Goal: Check status: Check status

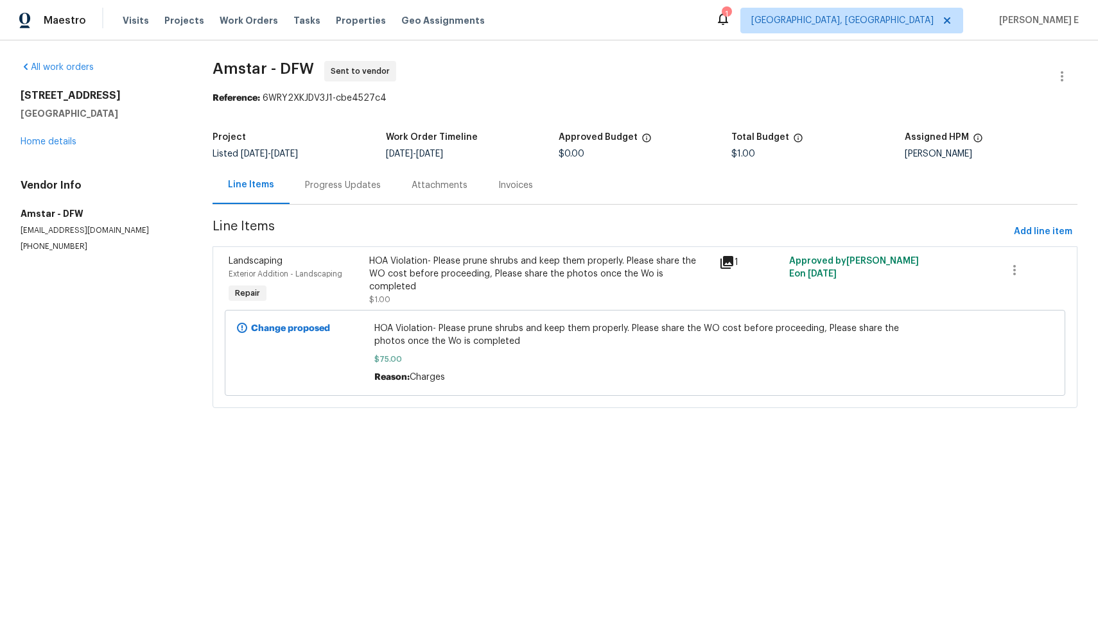
click at [338, 179] on div "Progress Updates" at bounding box center [343, 185] width 76 height 13
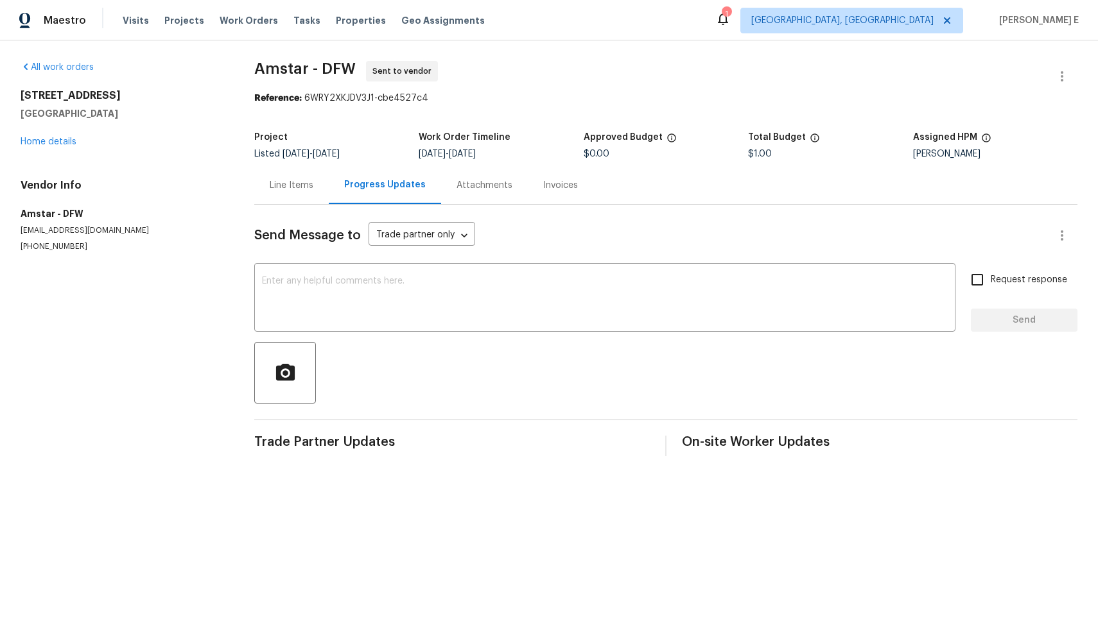
click at [281, 193] on div "Line Items" at bounding box center [291, 185] width 74 height 38
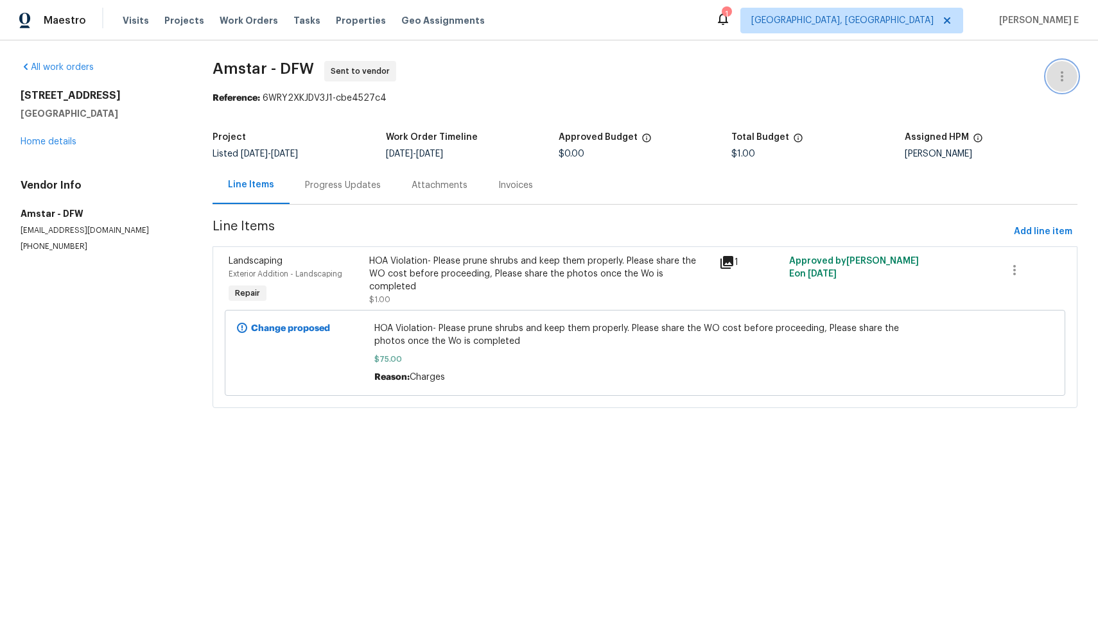
click at [1054, 73] on icon "button" at bounding box center [1061, 76] width 15 height 15
click at [998, 143] on li "Delete" at bounding box center [1020, 140] width 139 height 21
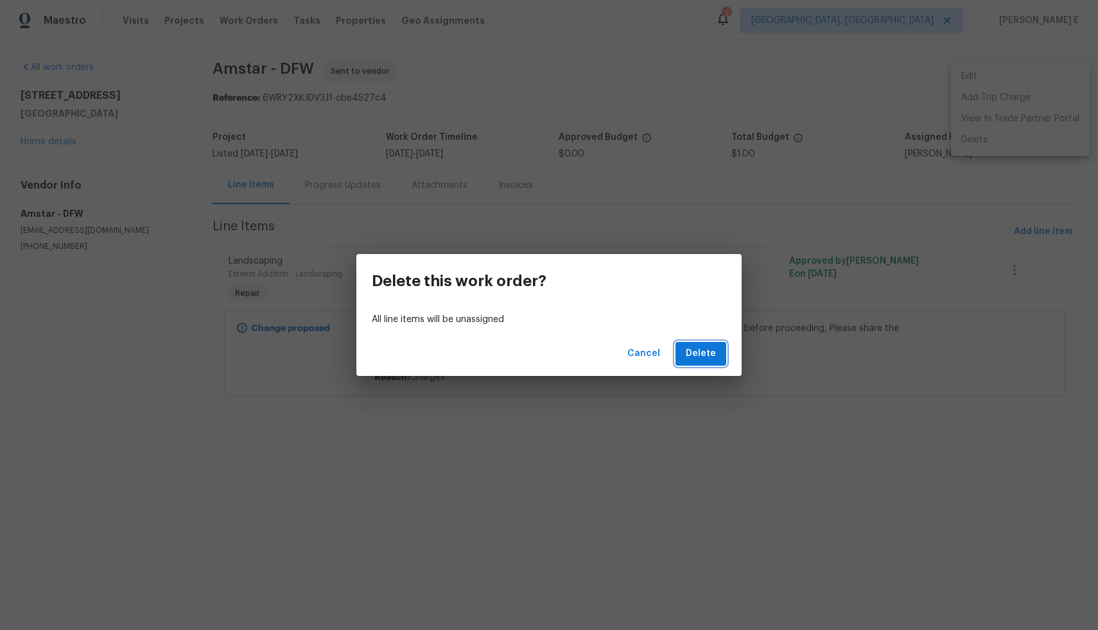
click at [702, 352] on span "Delete" at bounding box center [701, 354] width 30 height 16
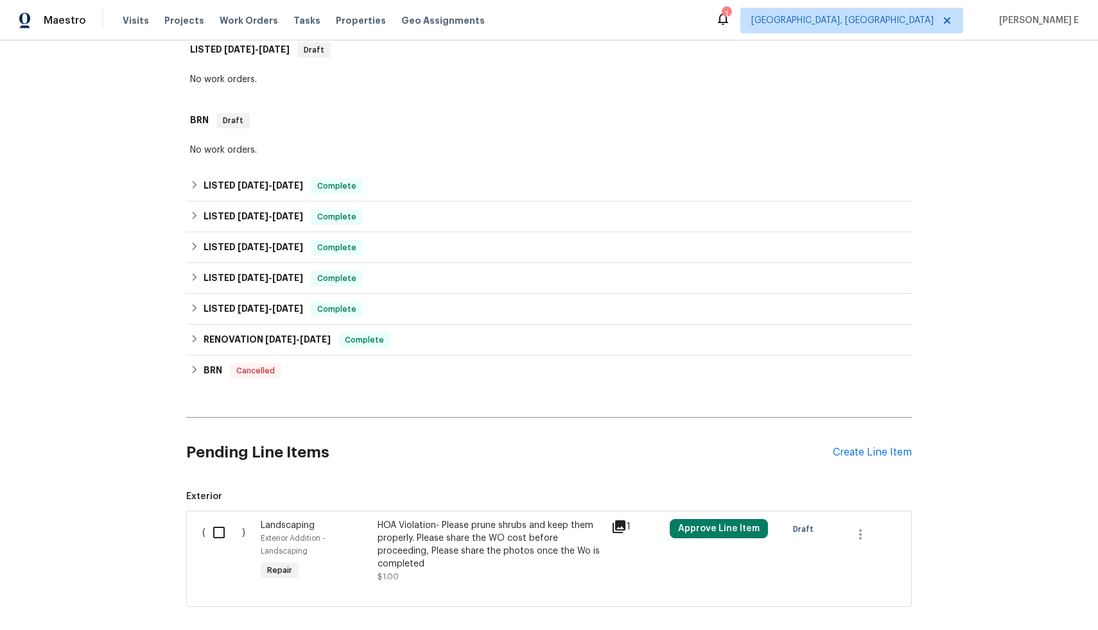
scroll to position [179, 0]
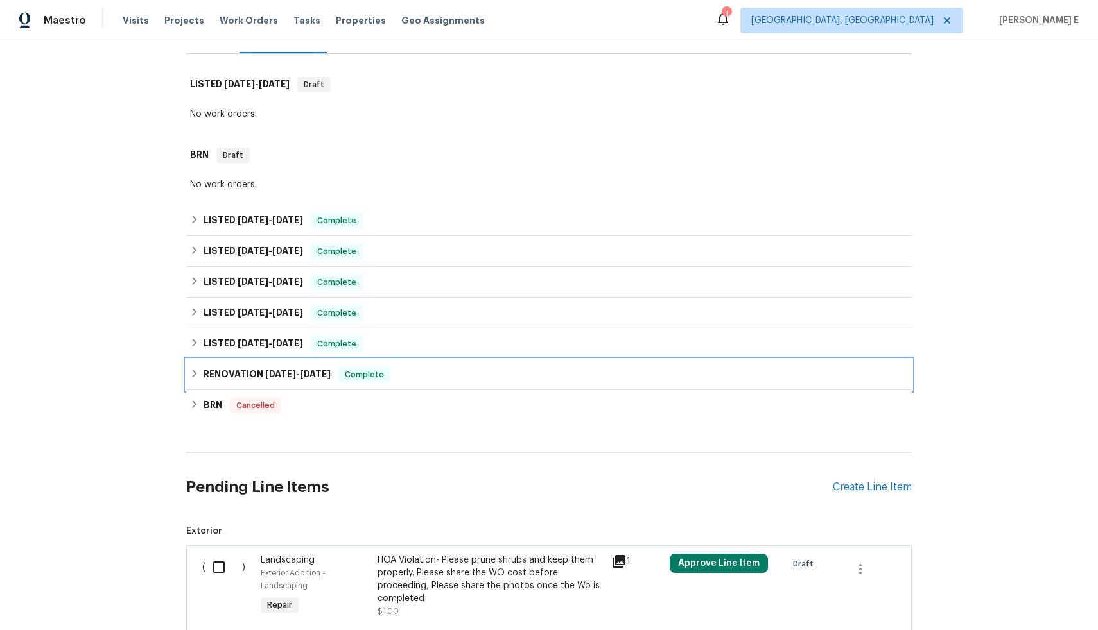
click at [302, 377] on span "[DATE] - [DATE]" at bounding box center [297, 374] width 65 height 9
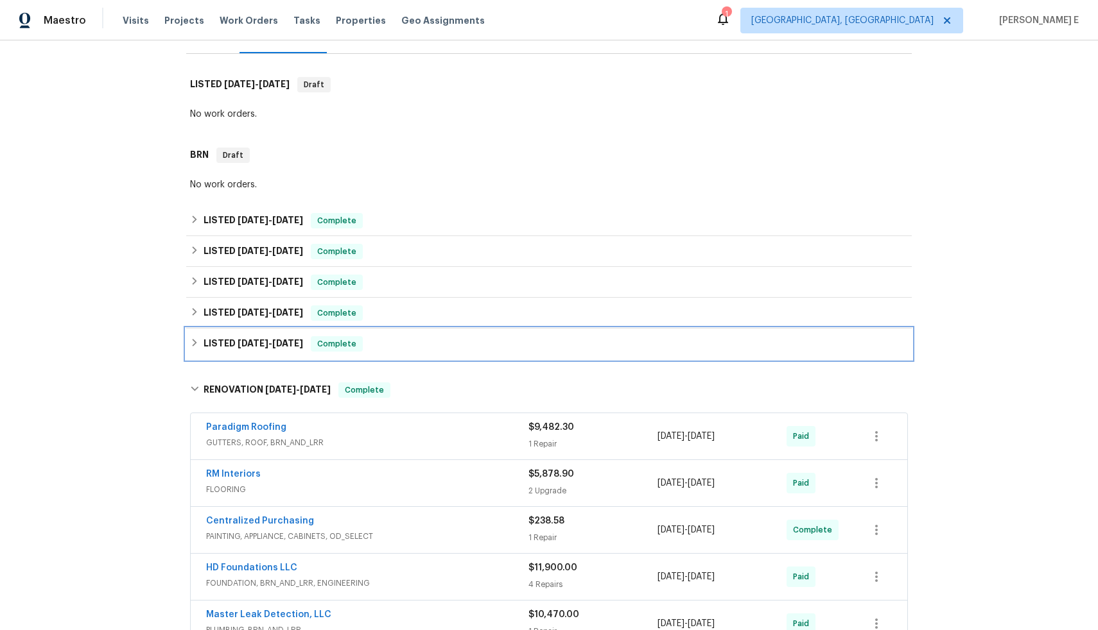
click at [272, 340] on span "[DATE]" at bounding box center [287, 343] width 31 height 9
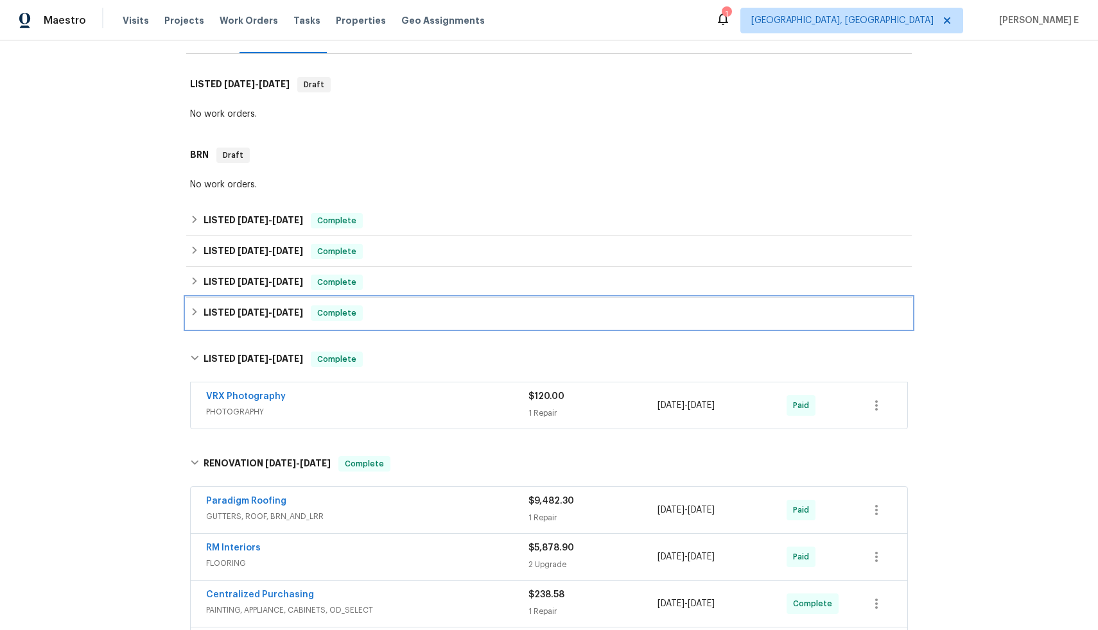
click at [265, 315] on span "[DATE] - [DATE]" at bounding box center [270, 312] width 65 height 9
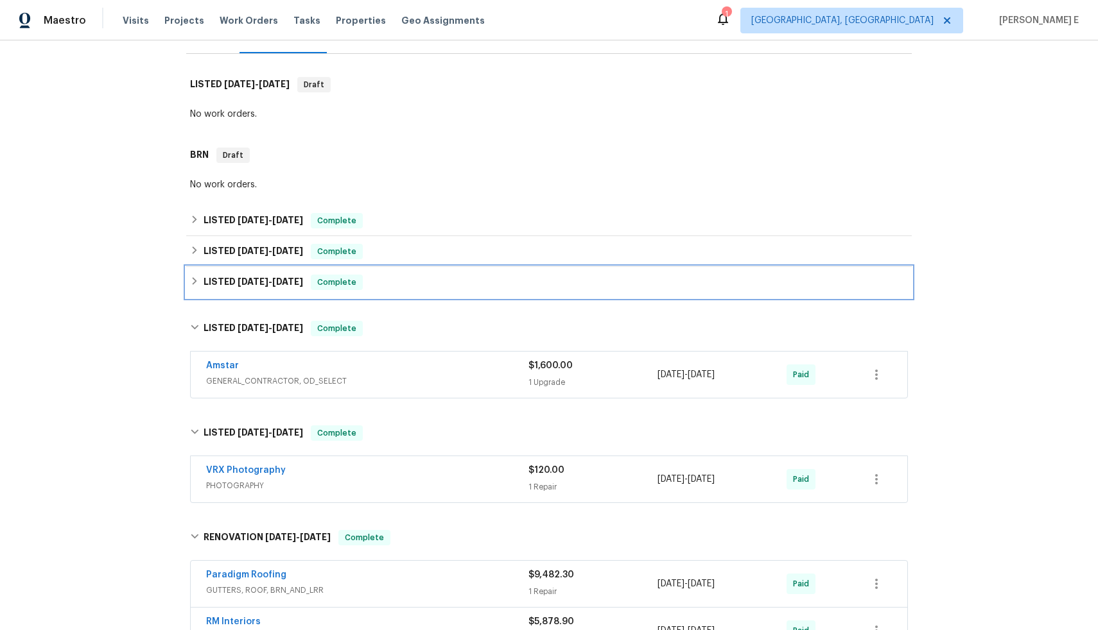
click at [264, 279] on span "[DATE] - [DATE]" at bounding box center [270, 281] width 65 height 9
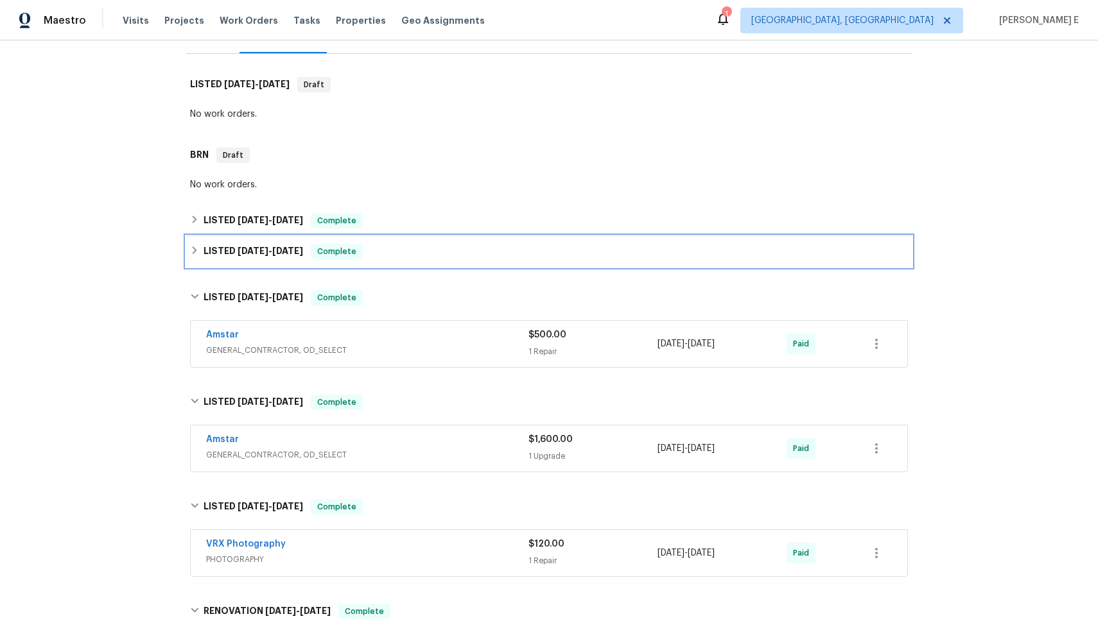
click at [263, 247] on span "[DATE]" at bounding box center [253, 251] width 31 height 9
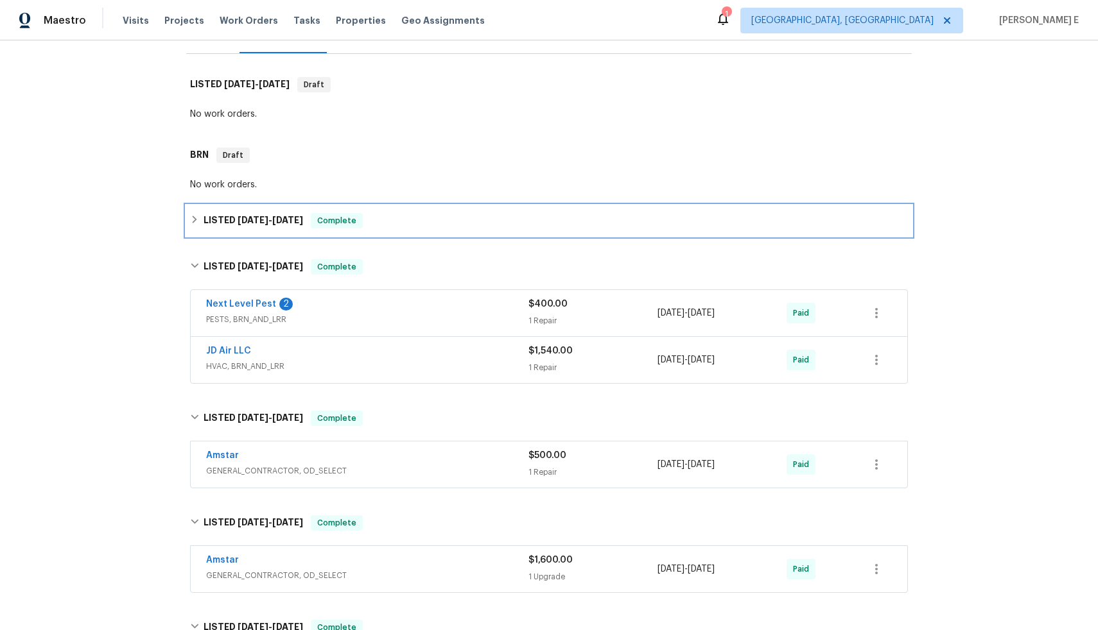
click at [263, 219] on span "[DATE]" at bounding box center [253, 220] width 31 height 9
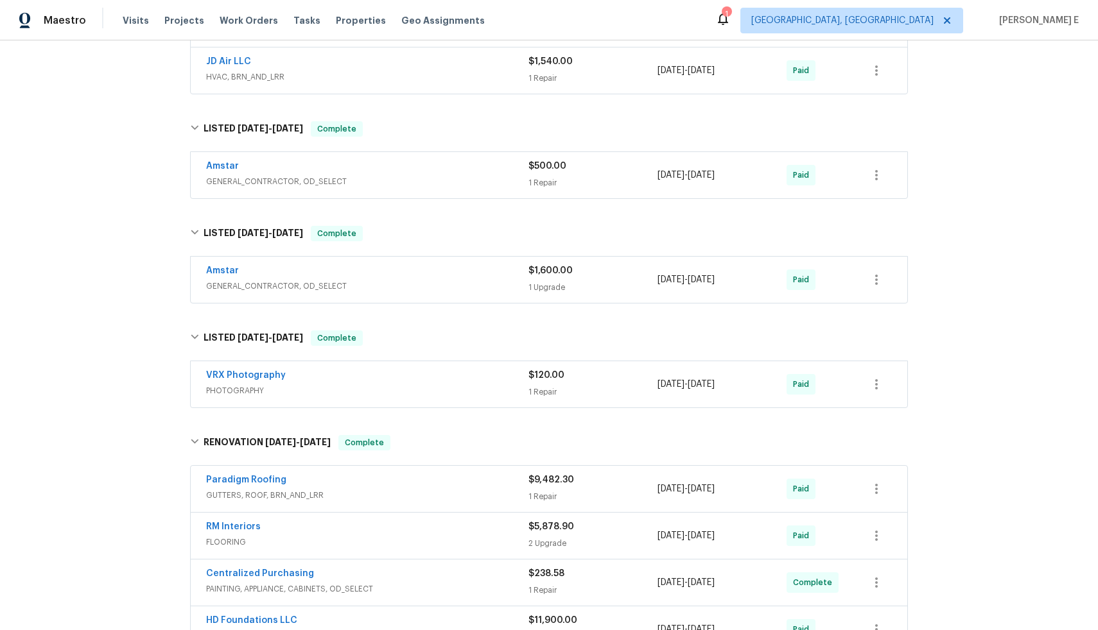
scroll to position [531, 0]
click at [340, 272] on div "Amstar" at bounding box center [367, 273] width 322 height 15
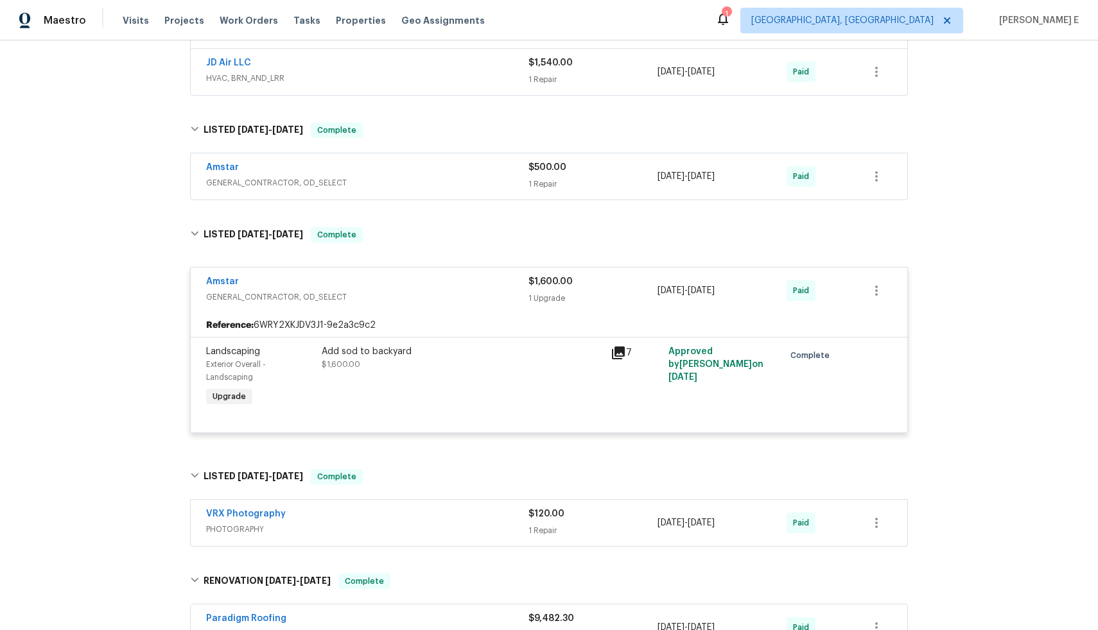
click at [390, 173] on div "Amstar" at bounding box center [367, 168] width 322 height 15
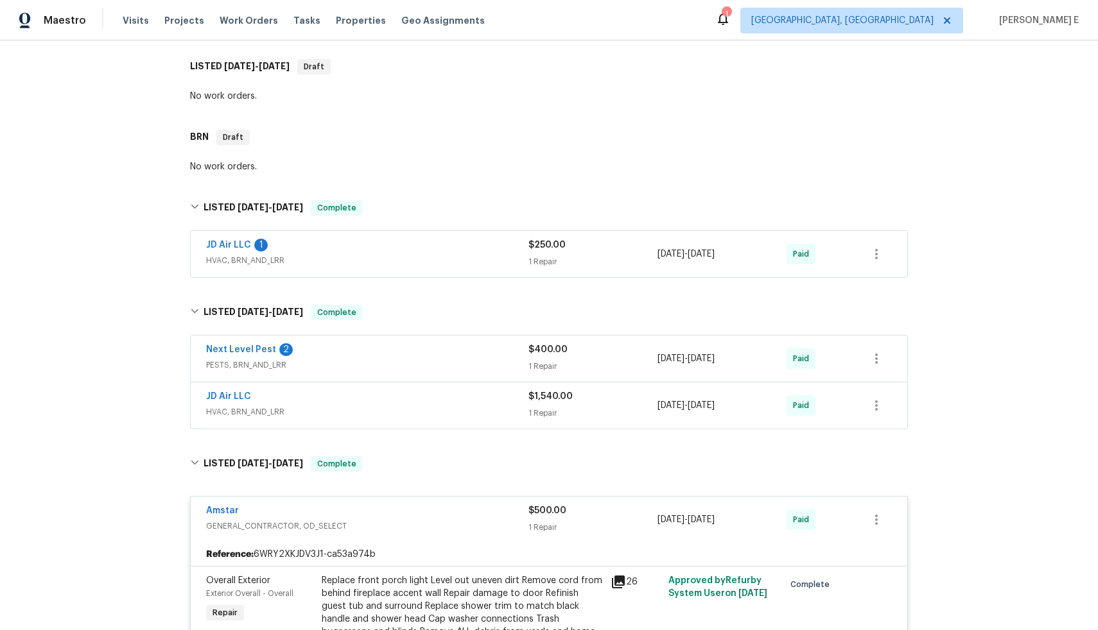
scroll to position [184, 0]
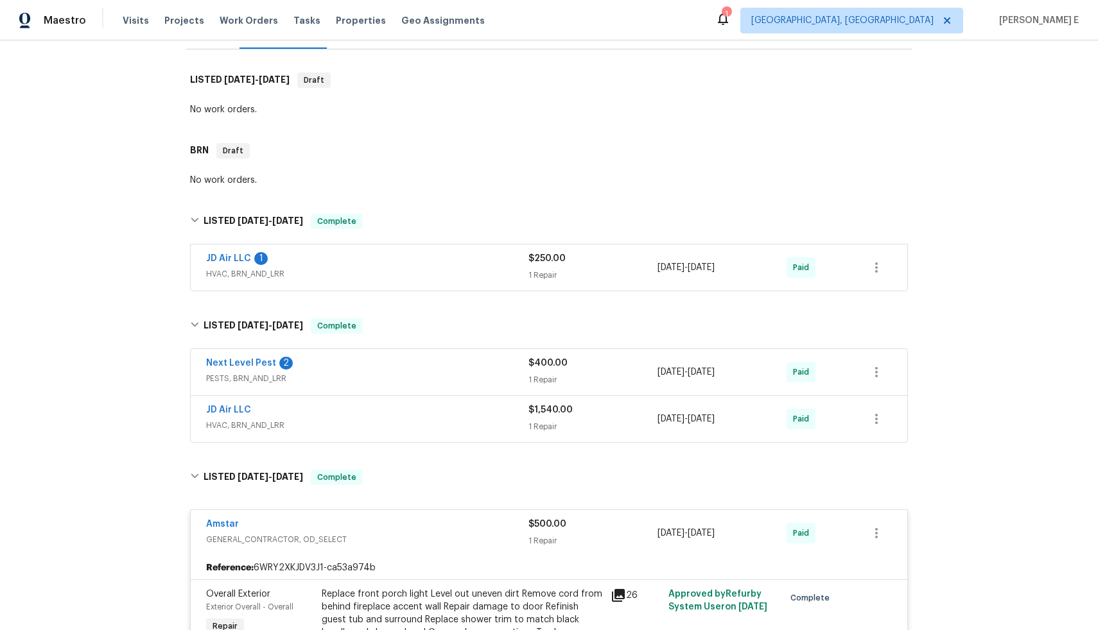
click at [406, 268] on span "HVAC, BRN_AND_LRR" at bounding box center [367, 274] width 322 height 13
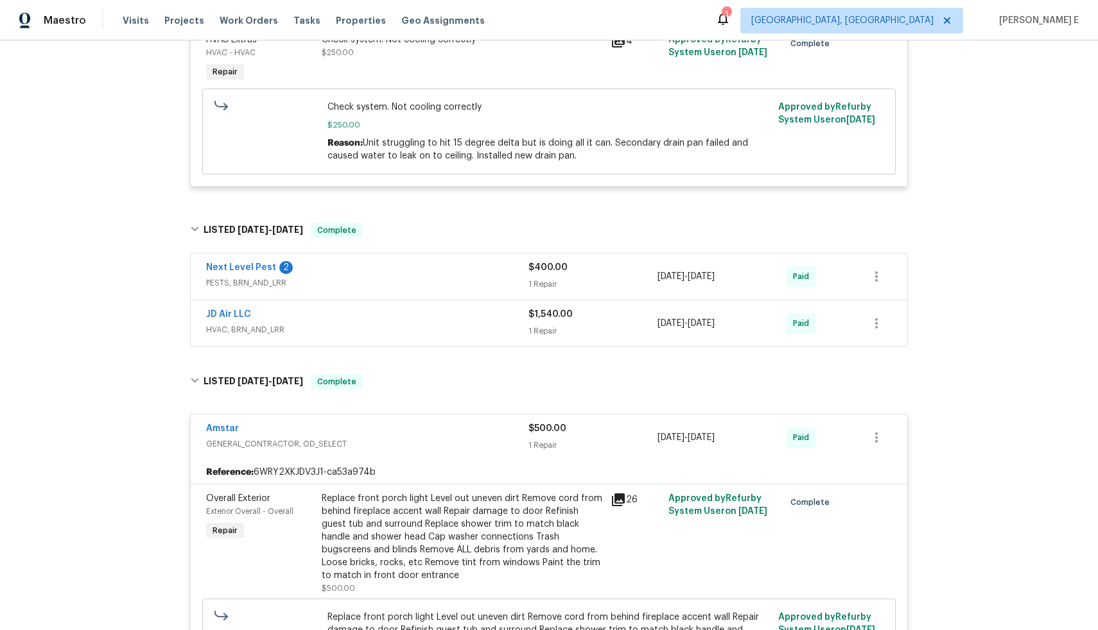
scroll to position [483, 0]
click at [414, 268] on div "Next Level Pest 2" at bounding box center [367, 267] width 322 height 15
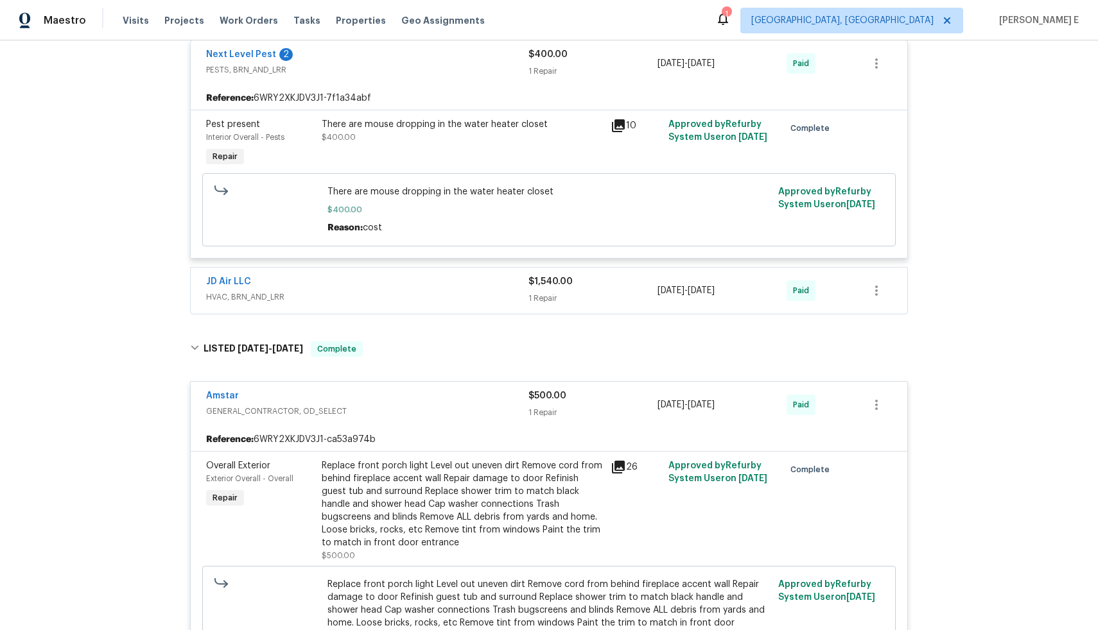
scroll to position [709, 0]
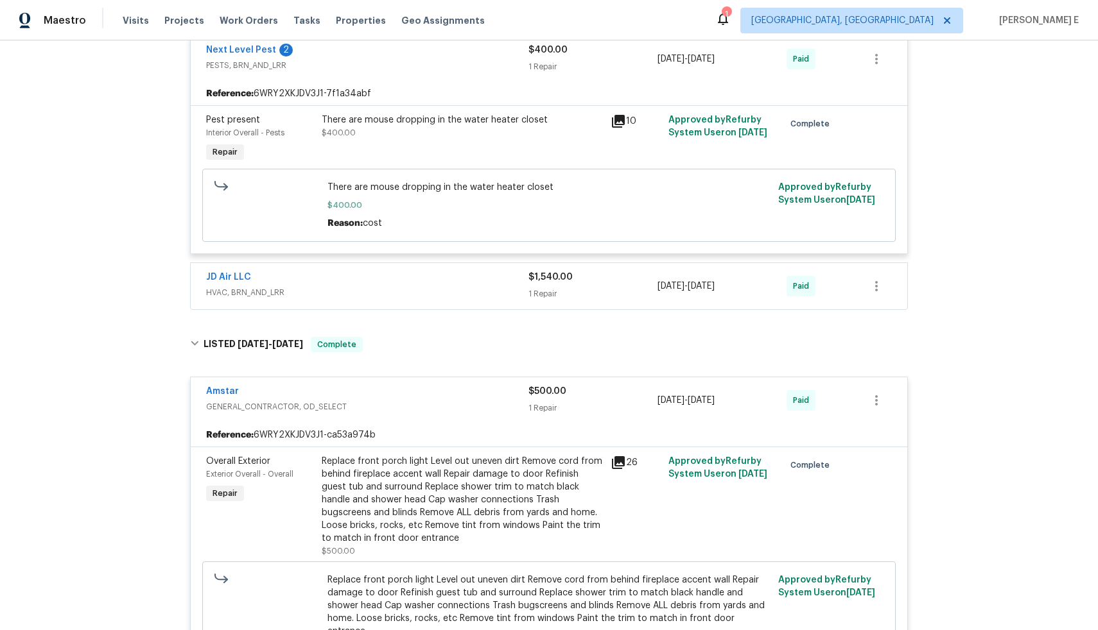
click at [419, 290] on span "HVAC, BRN_AND_LRR" at bounding box center [367, 292] width 322 height 13
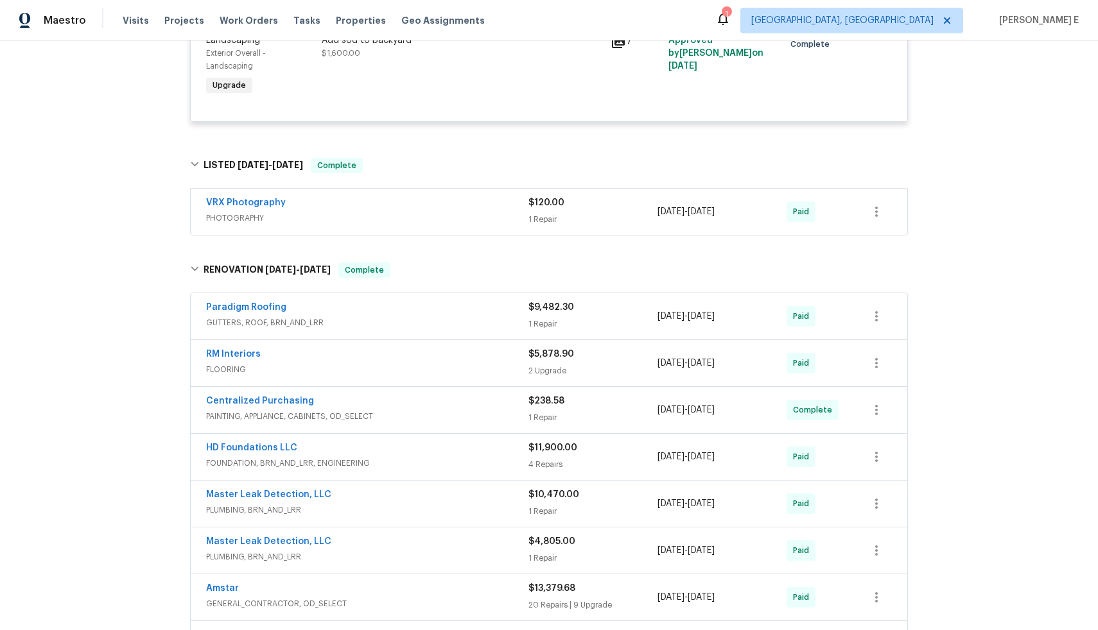
scroll to position [1727, 0]
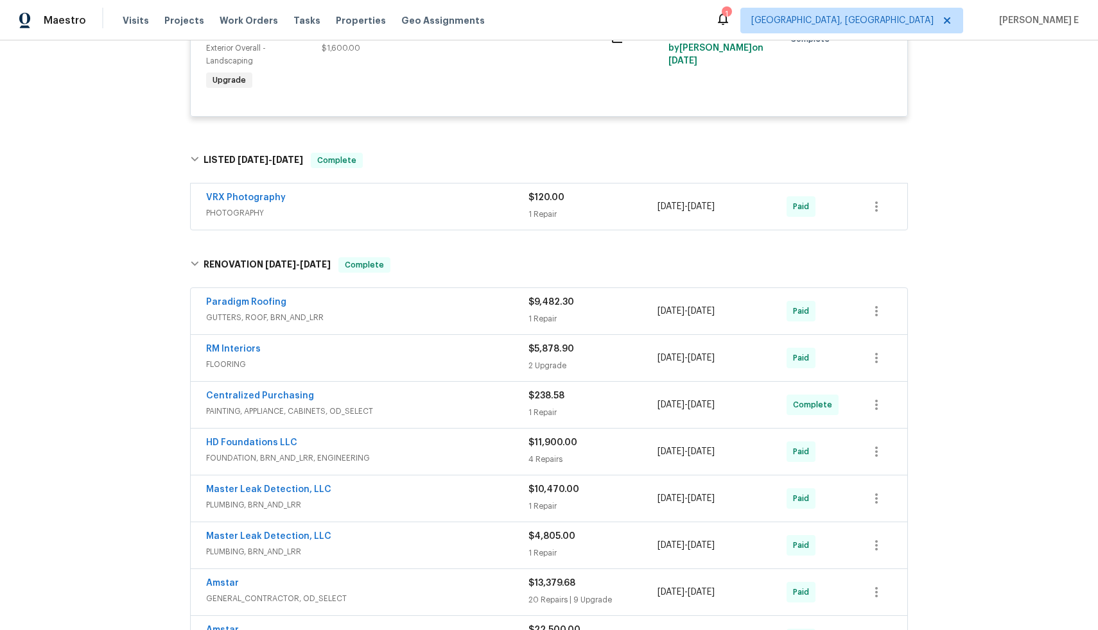
click at [408, 288] on div "Paradigm Roofing GUTTERS, ROOF, BRN_AND_LRR $9,482.30 1 Repair [DATE] - [DATE] …" at bounding box center [549, 311] width 716 height 46
click at [398, 312] on span "GUTTERS, ROOF, BRN_AND_LRR" at bounding box center [367, 317] width 322 height 13
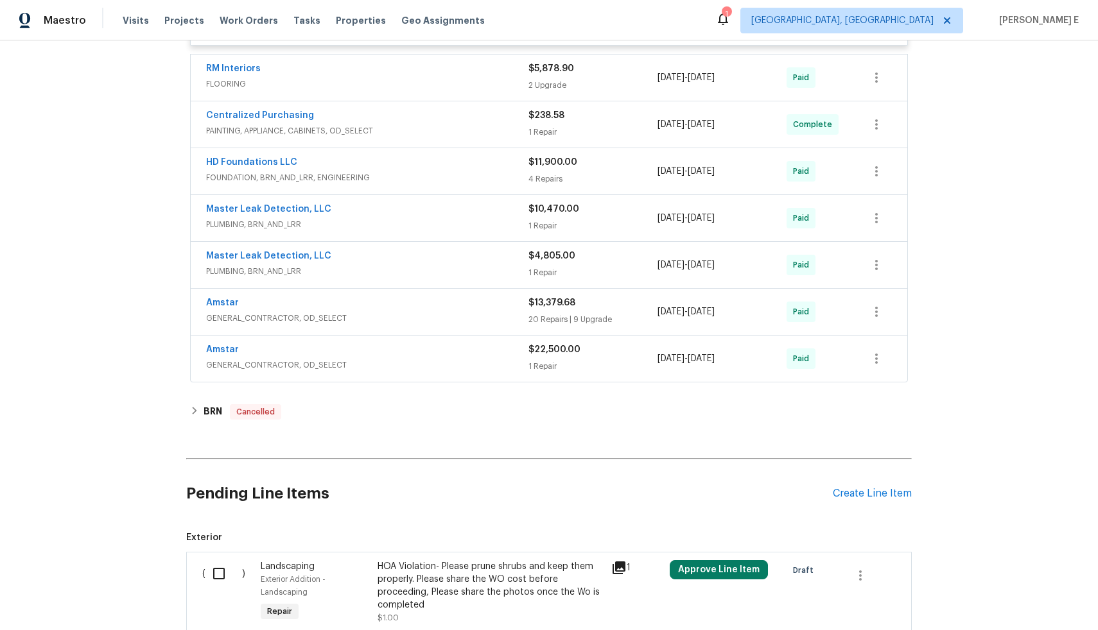
scroll to position [2208, 0]
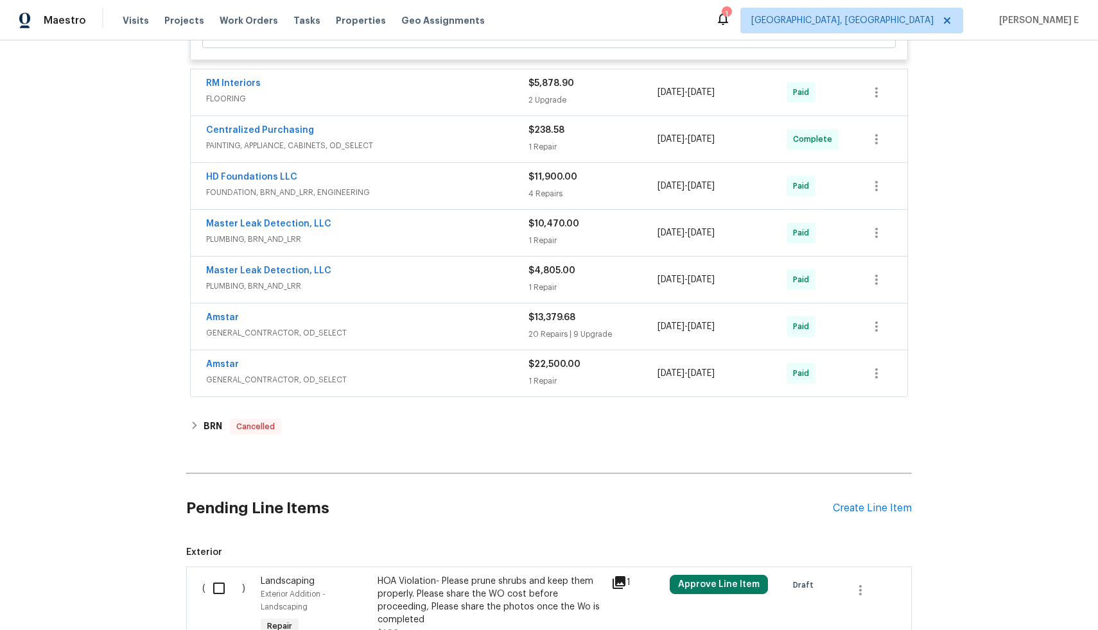
click at [398, 360] on div "Amstar" at bounding box center [367, 365] width 322 height 15
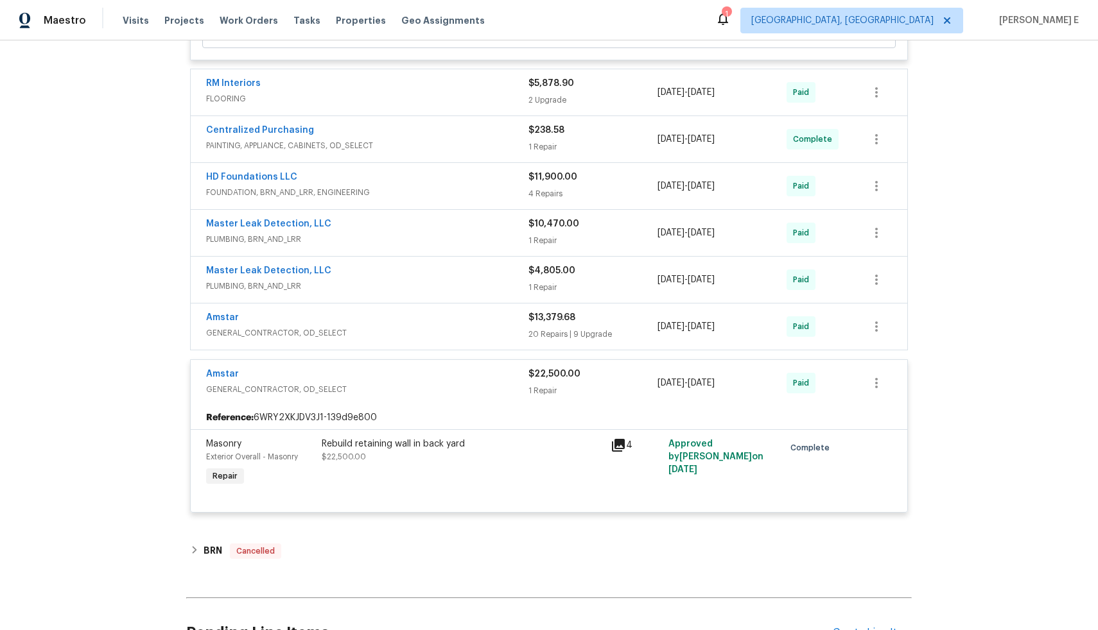
click at [406, 311] on div "Amstar" at bounding box center [367, 318] width 322 height 15
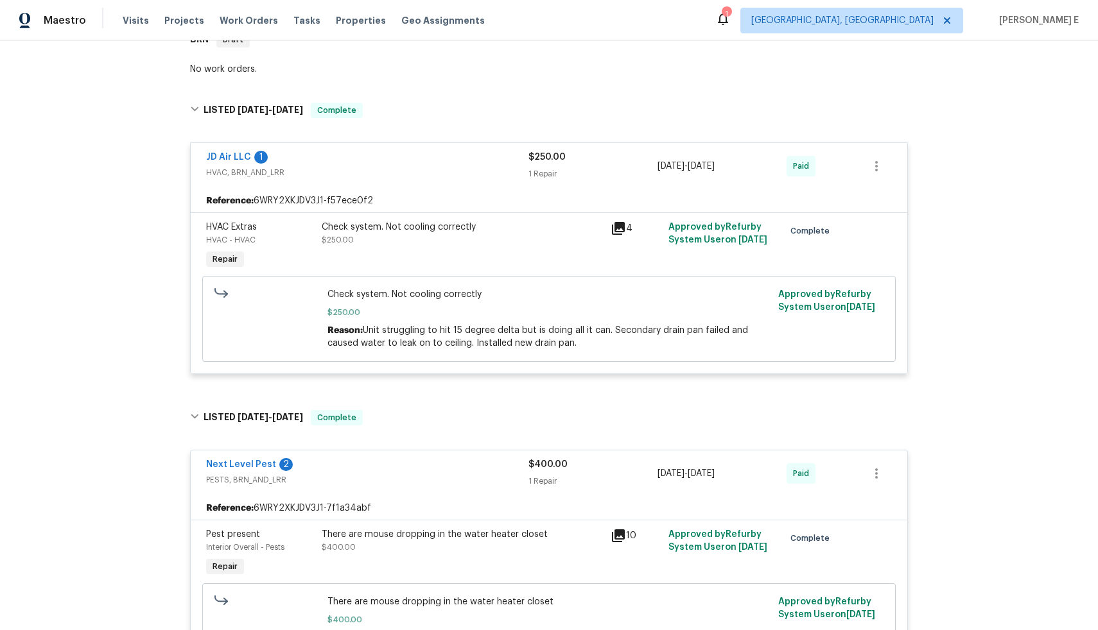
scroll to position [1421, 0]
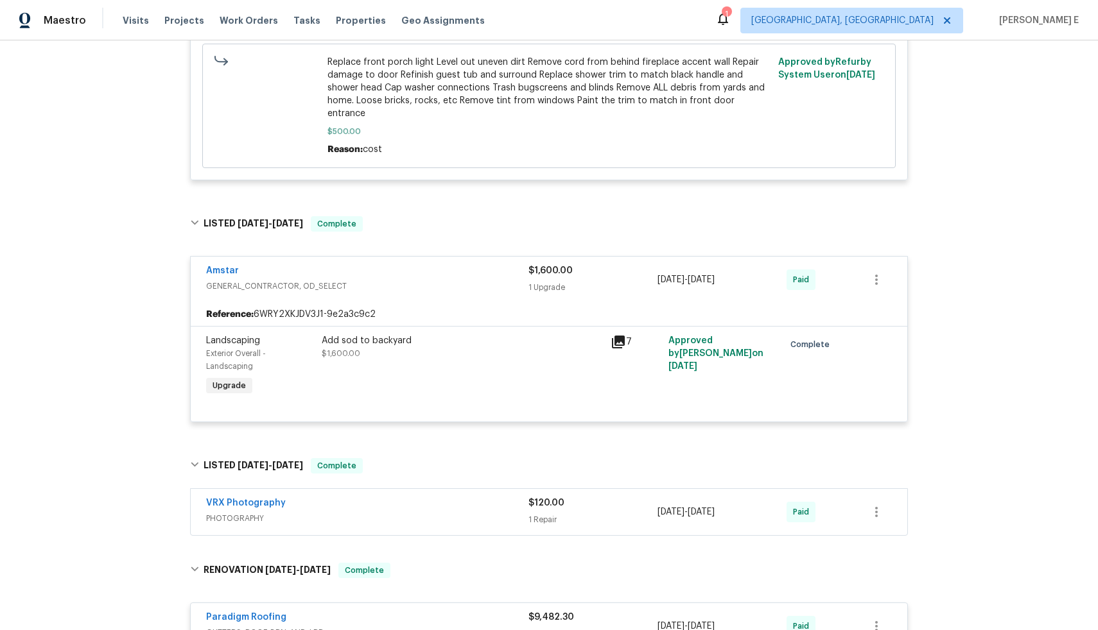
click at [573, 349] on div "Add sod to backyard $1,600.00" at bounding box center [462, 347] width 281 height 26
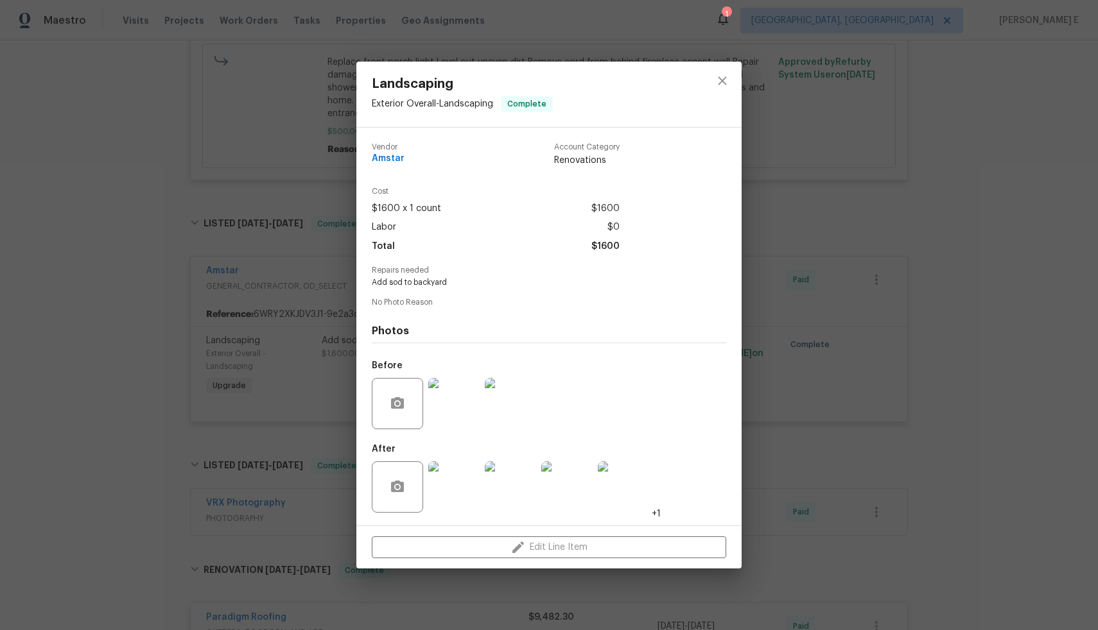
click at [791, 362] on div "Landscaping Exterior Overall - Landscaping Complete Vendor Amstar Account Categ…" at bounding box center [549, 315] width 1098 height 630
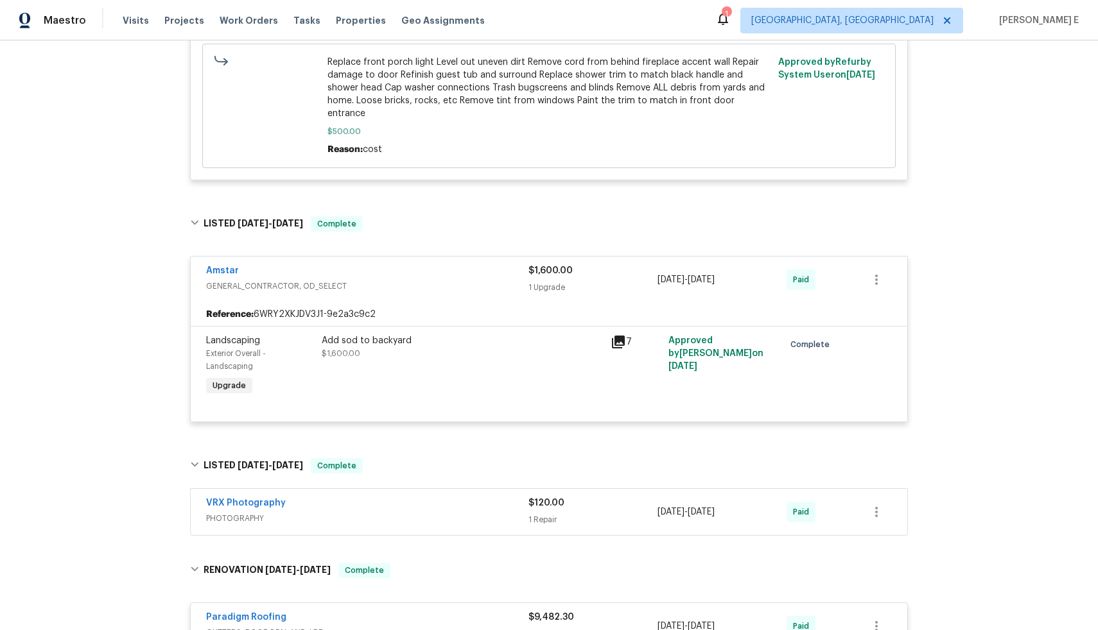
click at [478, 343] on div "Add sod to backyard $1,600.00" at bounding box center [462, 347] width 281 height 26
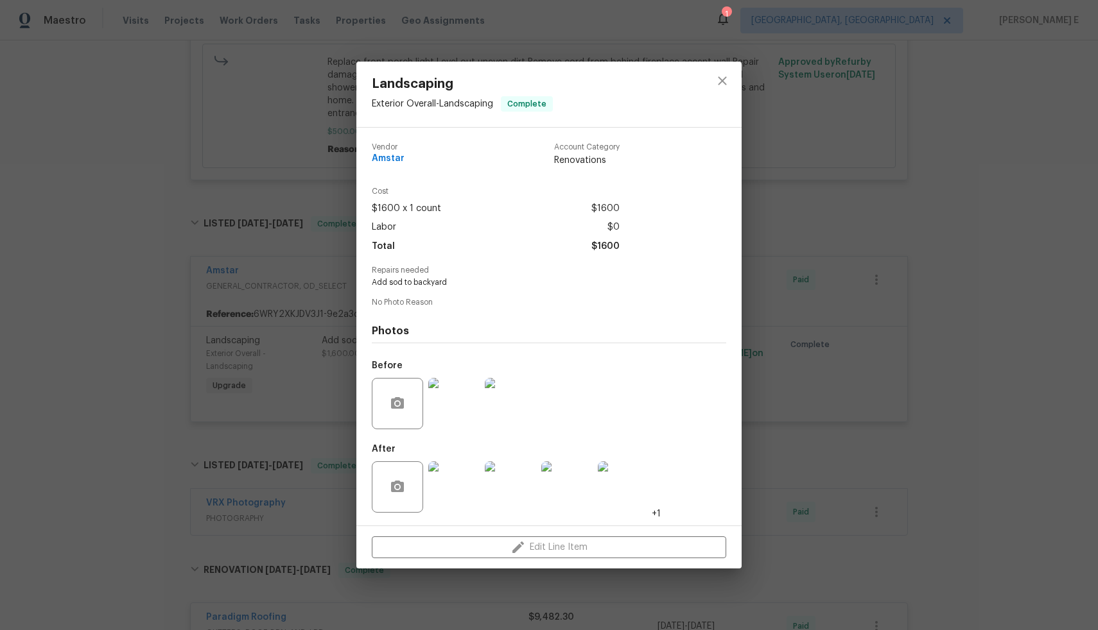
click at [462, 498] on img at bounding box center [453, 487] width 51 height 51
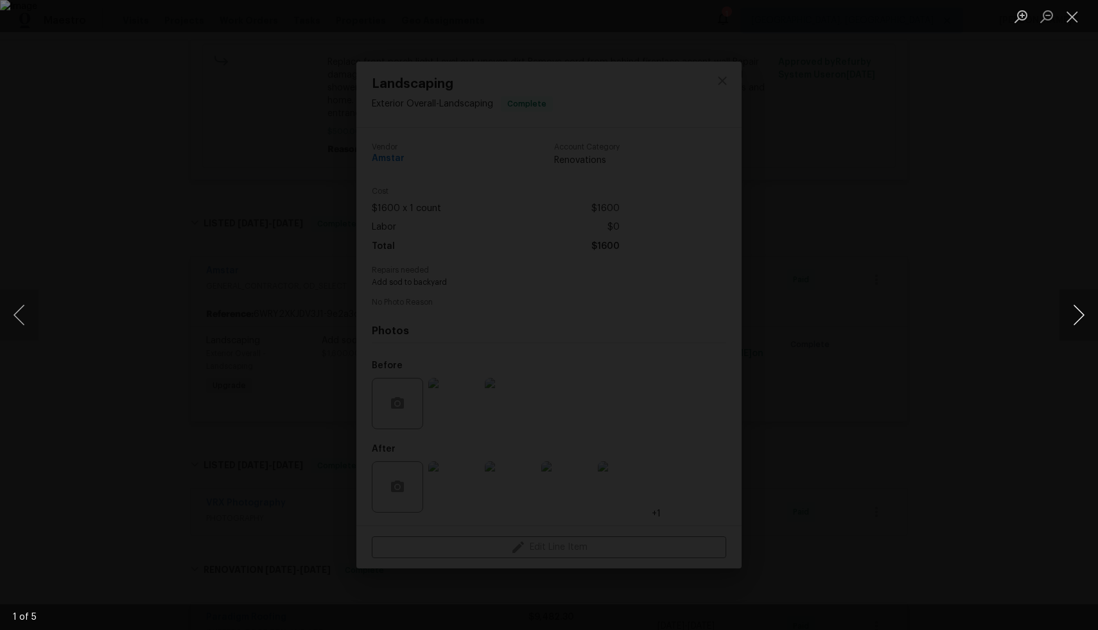
click at [1084, 315] on button "Next image" at bounding box center [1078, 315] width 39 height 51
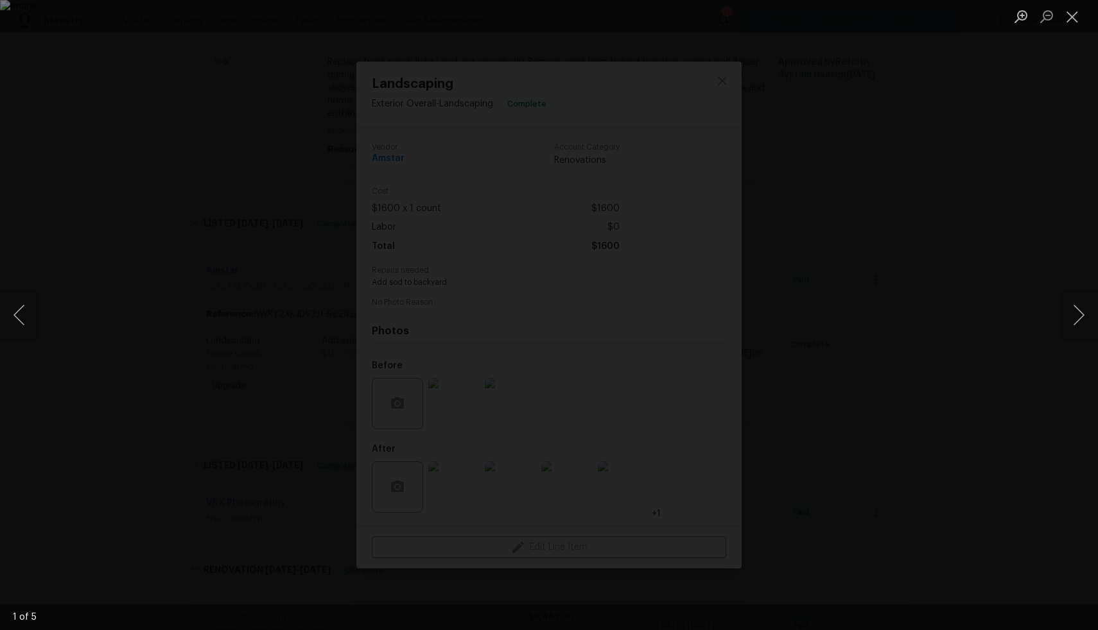
click at [933, 343] on div "Lightbox" at bounding box center [549, 315] width 1098 height 630
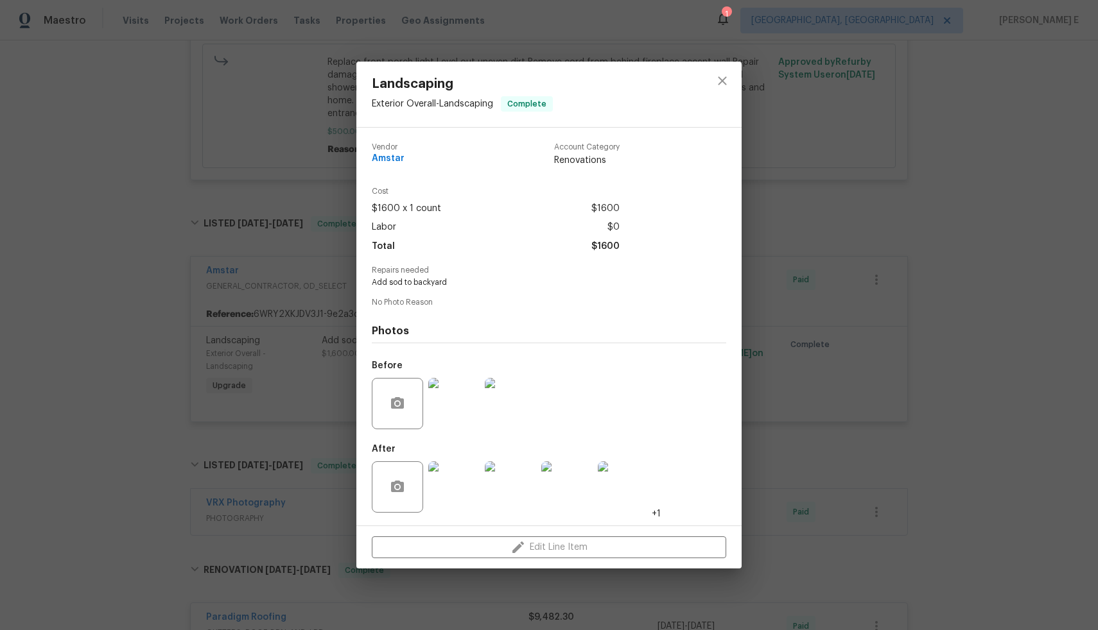
click at [455, 405] on img at bounding box center [453, 403] width 51 height 51
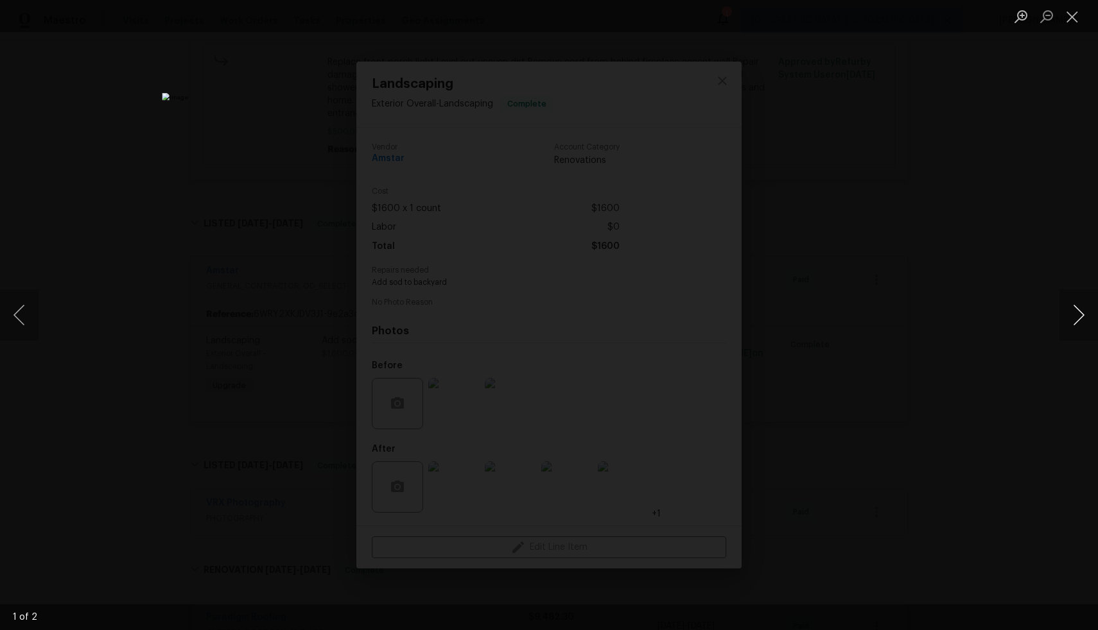
click at [1077, 315] on button "Next image" at bounding box center [1078, 315] width 39 height 51
click at [919, 353] on div "Lightbox" at bounding box center [549, 315] width 1098 height 630
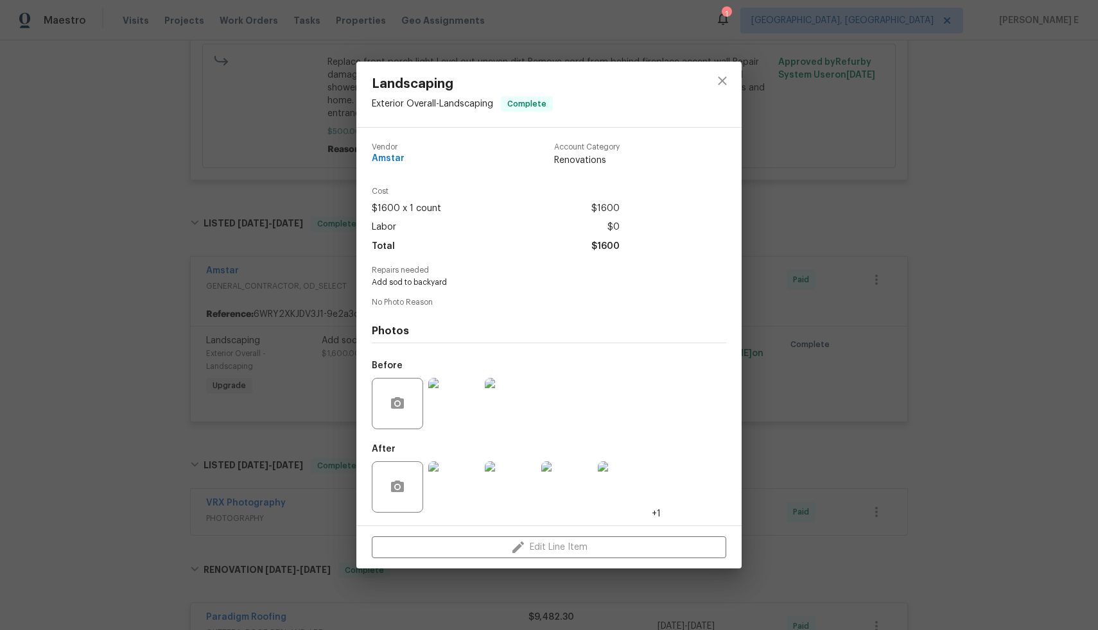
click at [464, 489] on img at bounding box center [453, 487] width 51 height 51
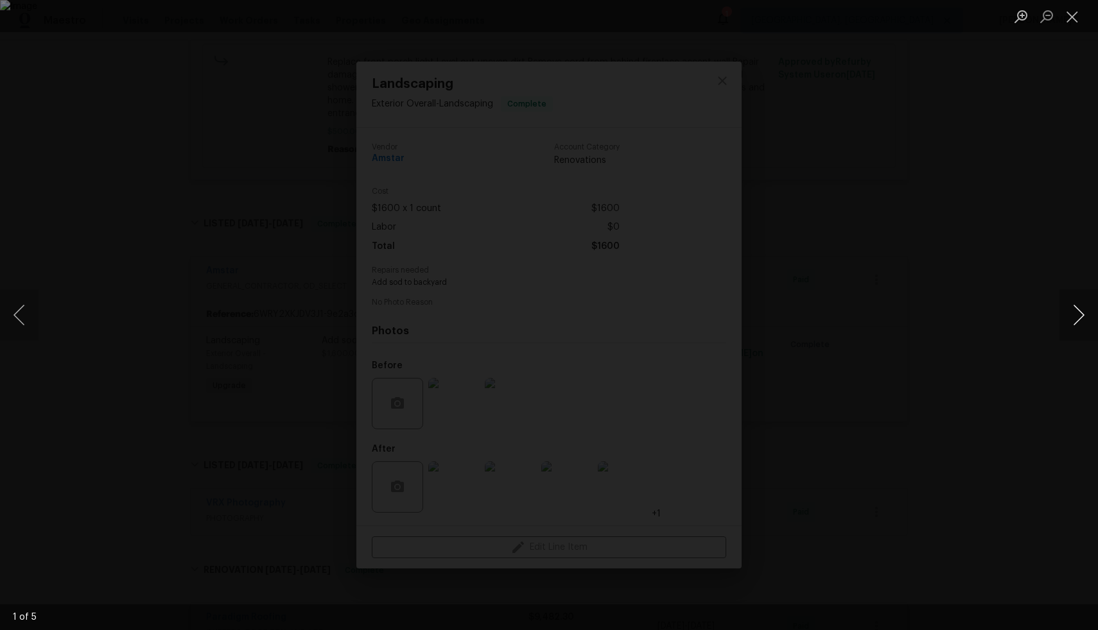
click at [1080, 313] on button "Next image" at bounding box center [1078, 315] width 39 height 51
click at [929, 403] on div "Lightbox" at bounding box center [549, 315] width 1098 height 630
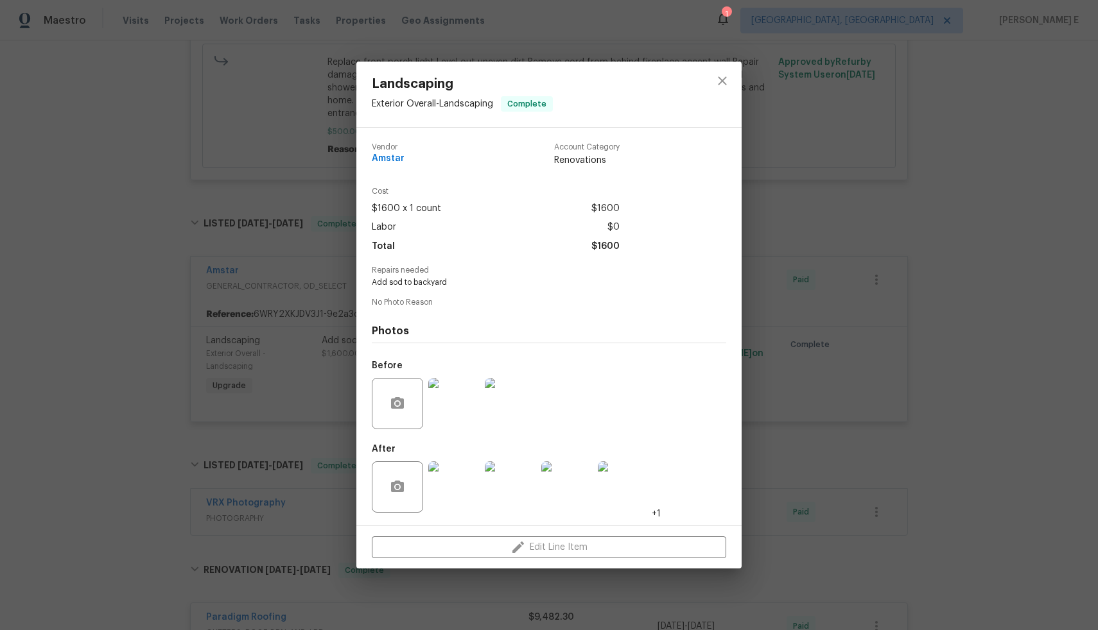
click at [929, 403] on div "Landscaping Exterior Overall - Landscaping Complete Vendor Amstar Account Categ…" at bounding box center [549, 315] width 1098 height 630
